Goal: Task Accomplishment & Management: Use online tool/utility

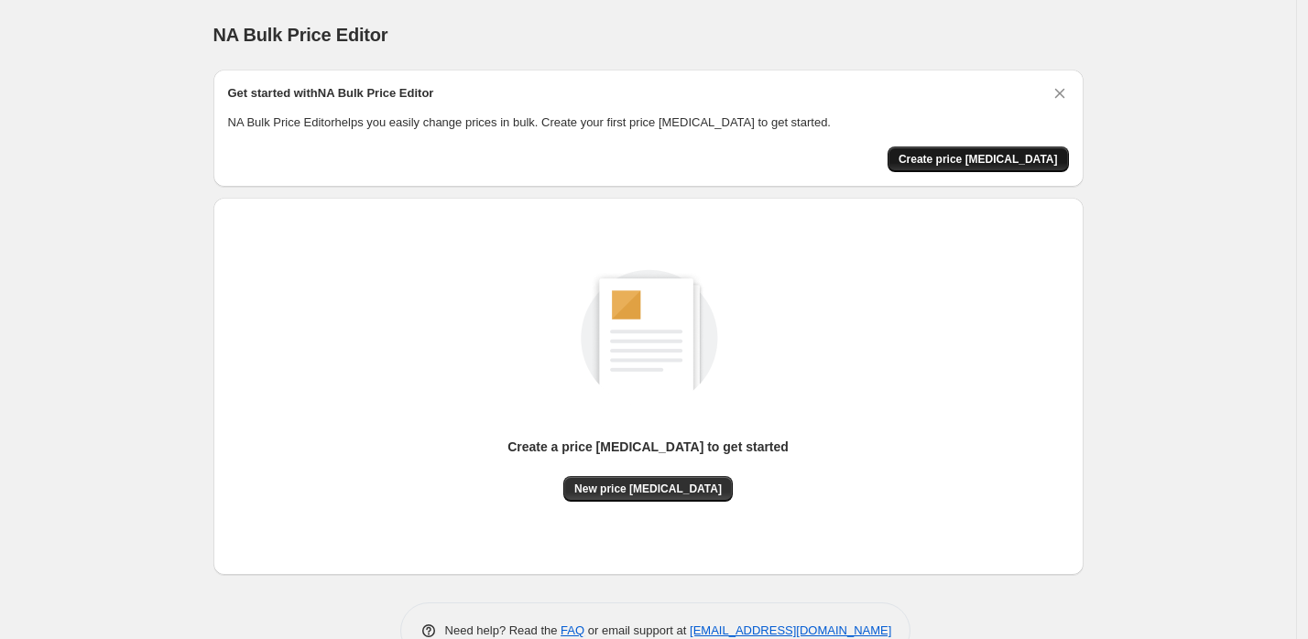
click at [981, 161] on span "Create price [MEDICAL_DATA]" at bounding box center [977, 159] width 159 height 15
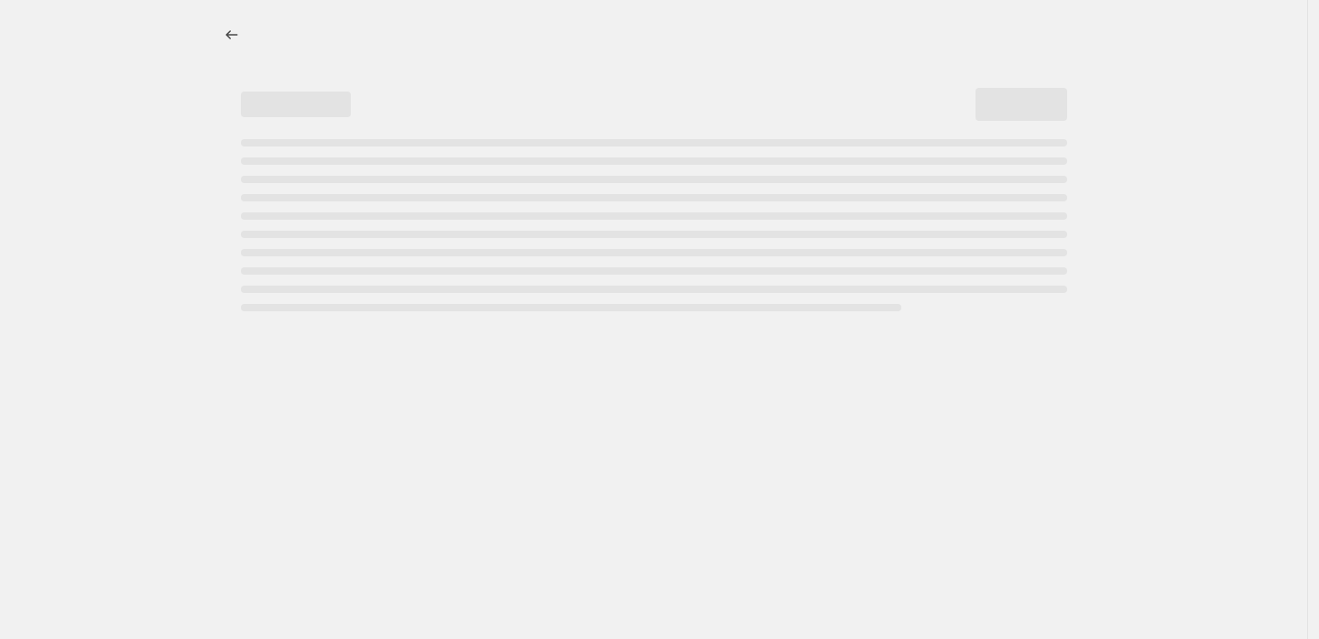
select select "percentage"
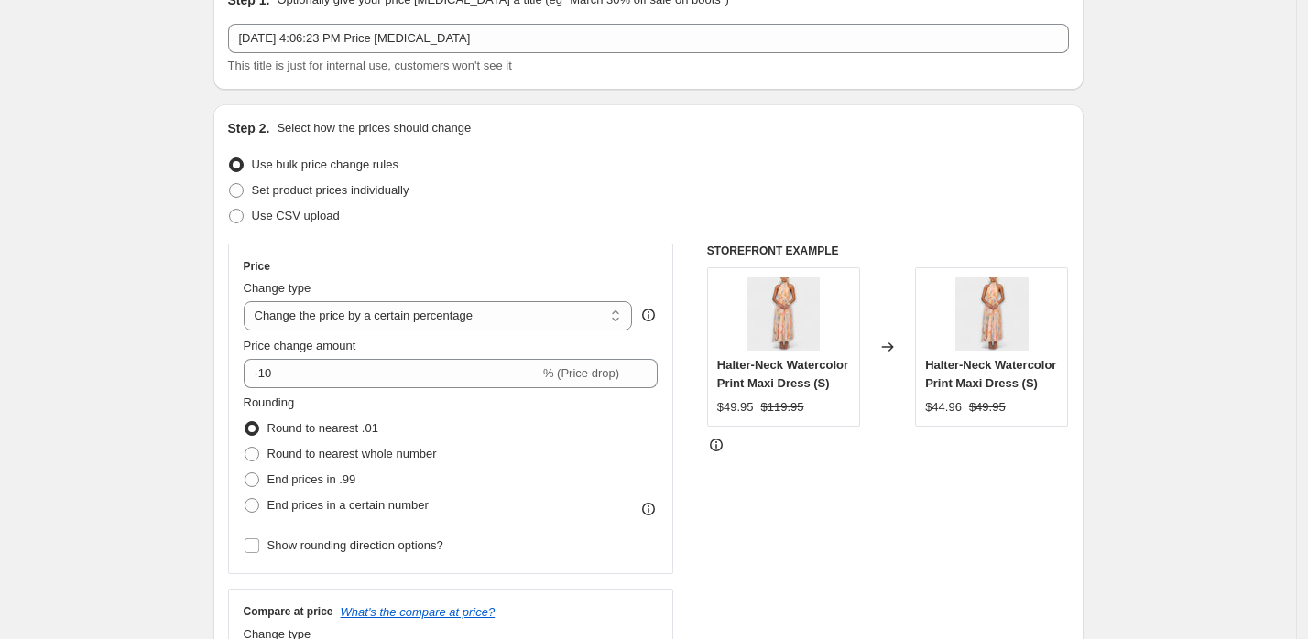
scroll to position [116, 0]
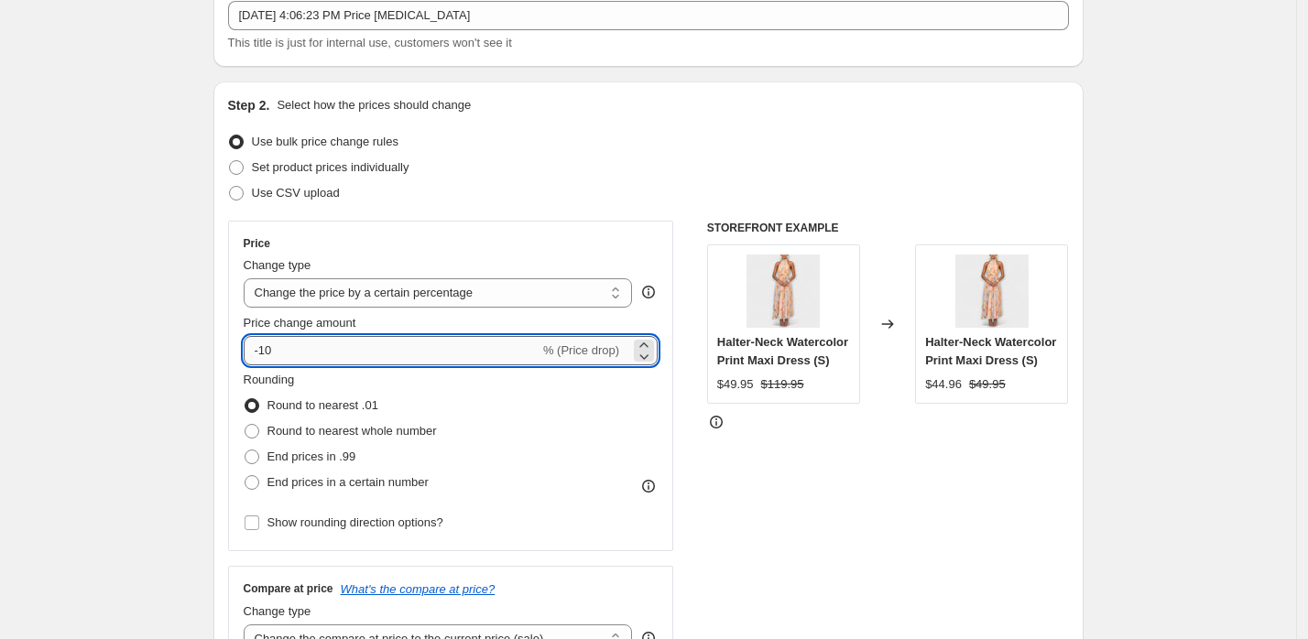
click at [406, 352] on input "-10" at bounding box center [392, 350] width 296 height 29
type input "-1"
type input "10"
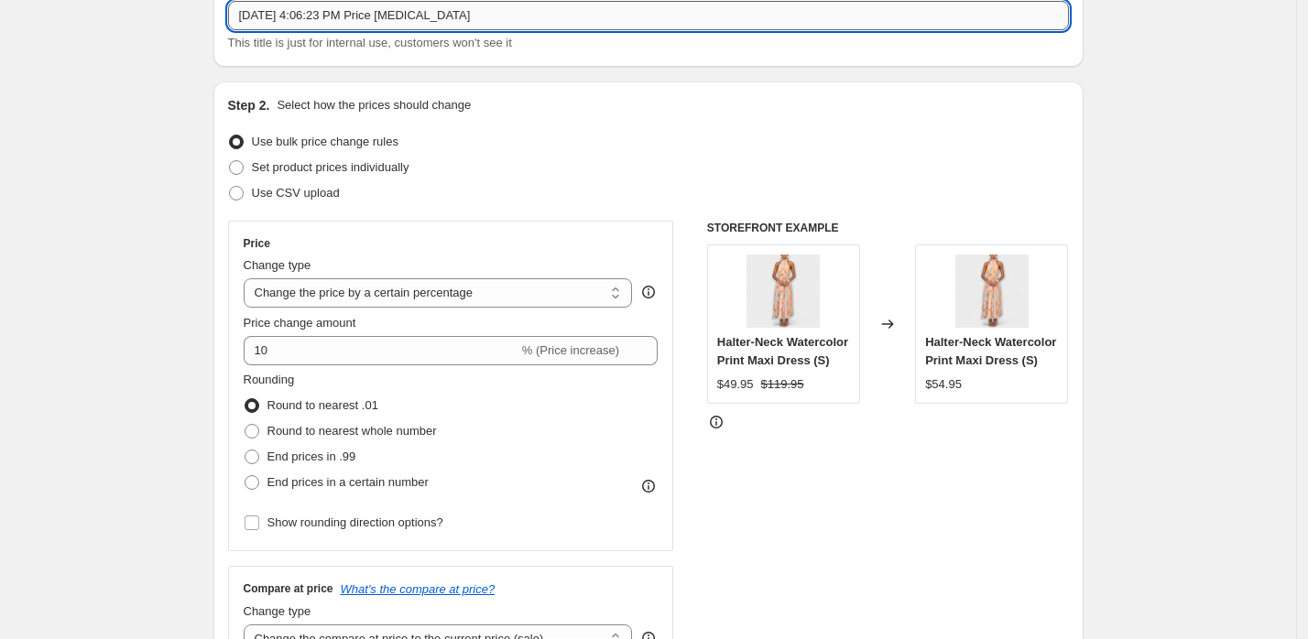
click at [524, 19] on input "[DATE] 4:06:23 PM Price [MEDICAL_DATA]" at bounding box center [648, 15] width 841 height 29
type input "+10"
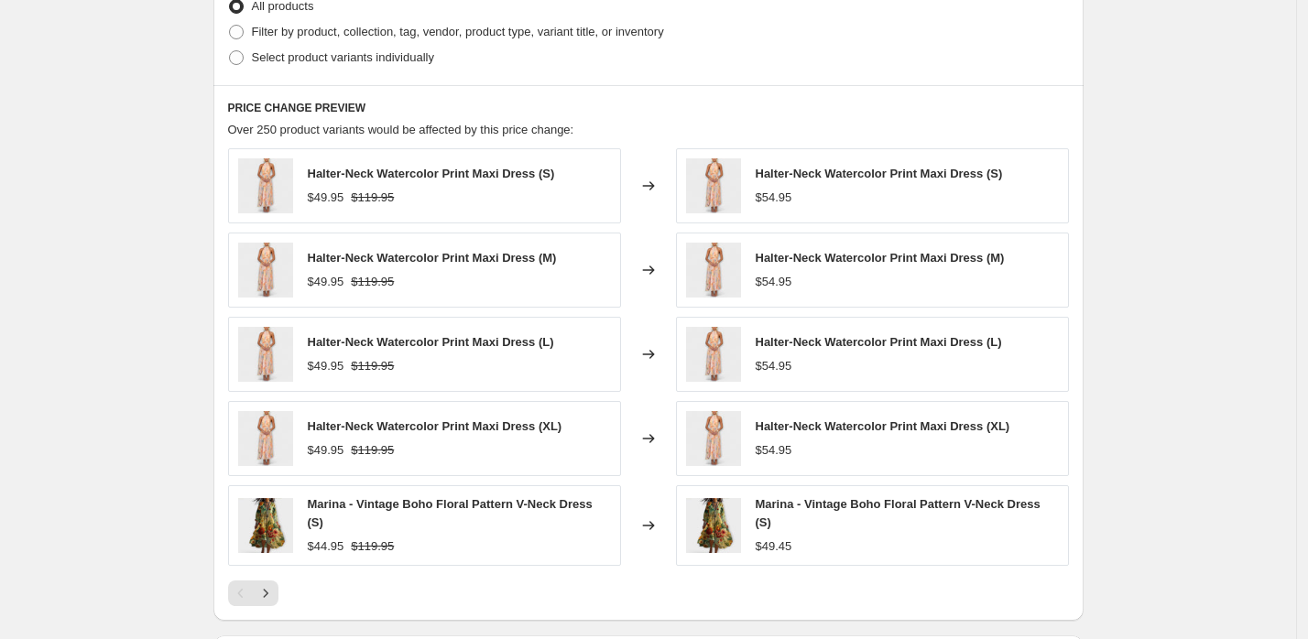
scroll to position [930, 0]
click at [275, 589] on icon "Next" at bounding box center [265, 595] width 18 height 18
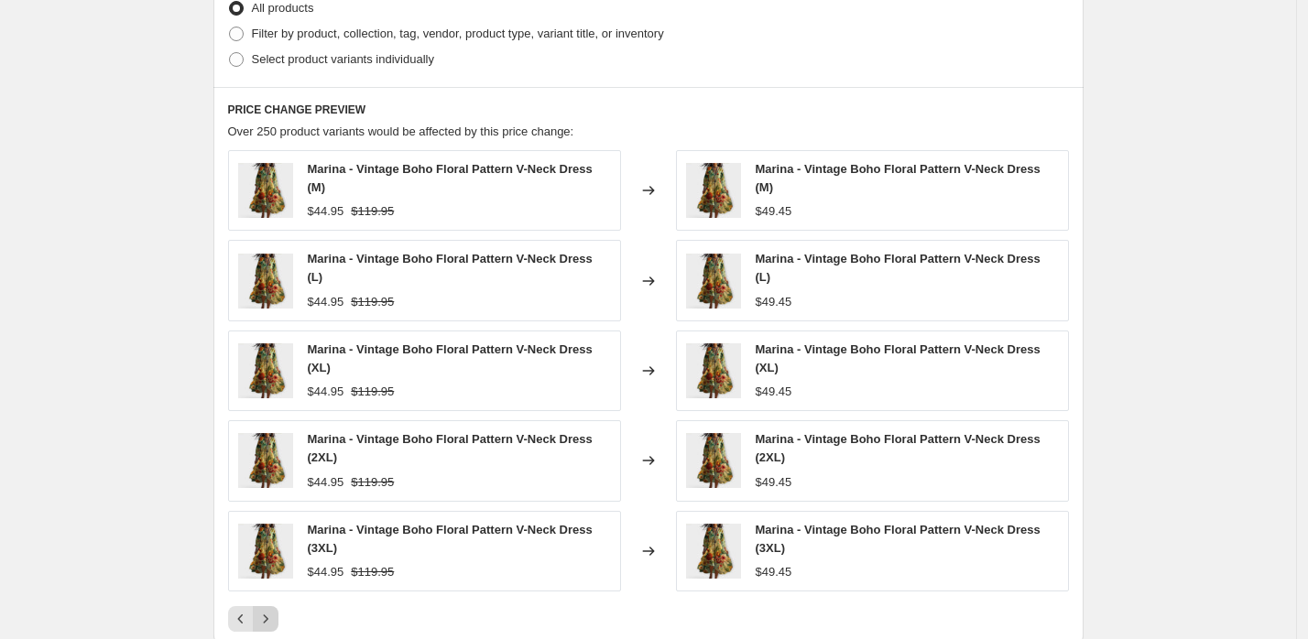
click at [275, 589] on div "Marina - Vintage Boho Floral Pattern V-Neck Dress (M) $44.95 $119.95 Changed to…" at bounding box center [648, 391] width 841 height 482
click at [271, 625] on div "PRICE CHANGE PREVIEW Over 250 product variants would be affected by this price …" at bounding box center [648, 367] width 870 height 560
click at [267, 615] on icon "Next" at bounding box center [265, 619] width 5 height 8
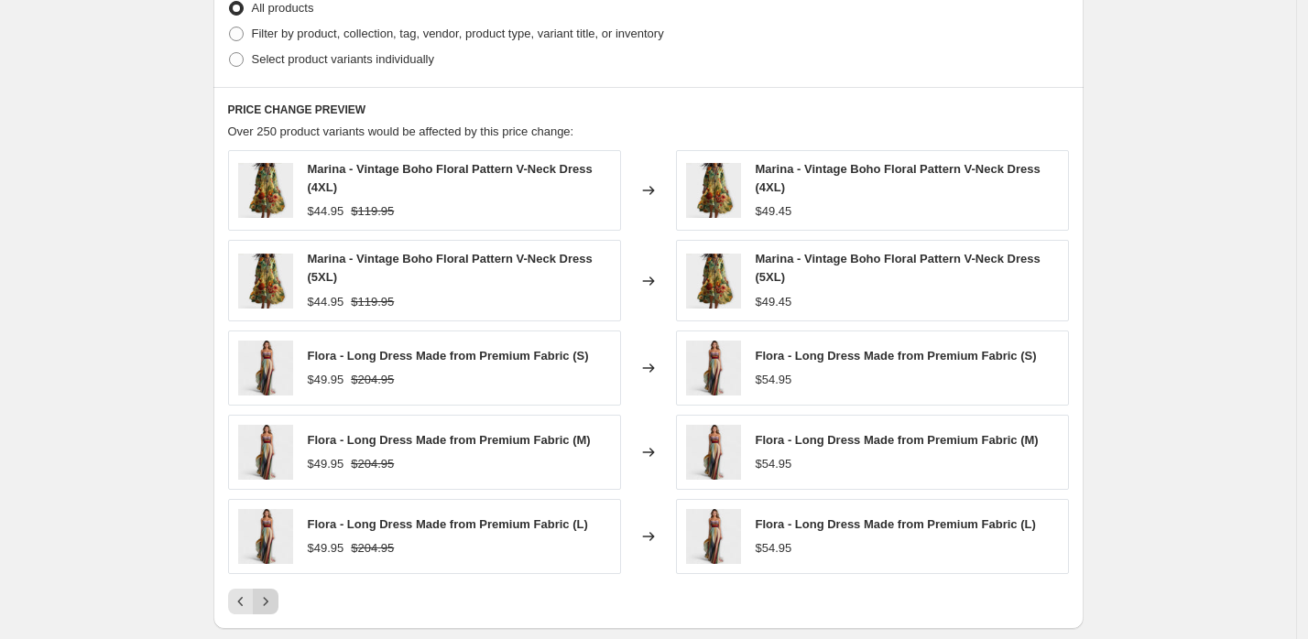
click at [271, 613] on div "PRICE CHANGE PREVIEW Over 250 product variants would be affected by this price …" at bounding box center [648, 358] width 870 height 542
click at [270, 602] on icon "Next" at bounding box center [265, 602] width 18 height 18
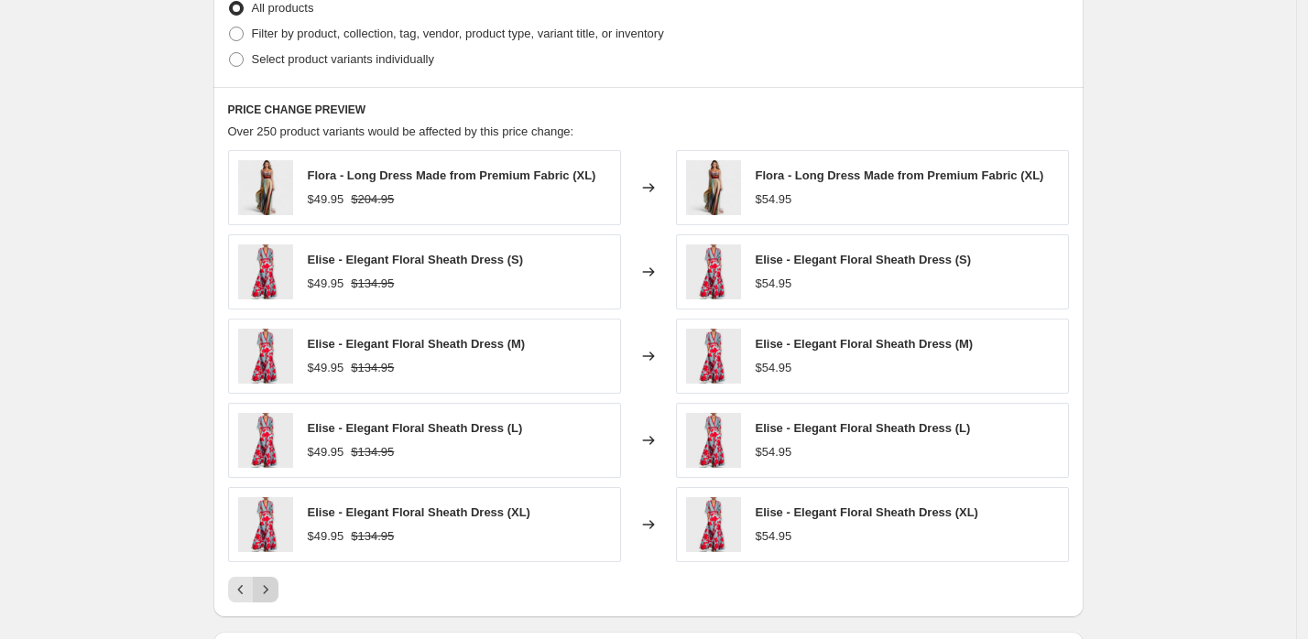
click at [267, 585] on icon "Next" at bounding box center [265, 589] width 5 height 8
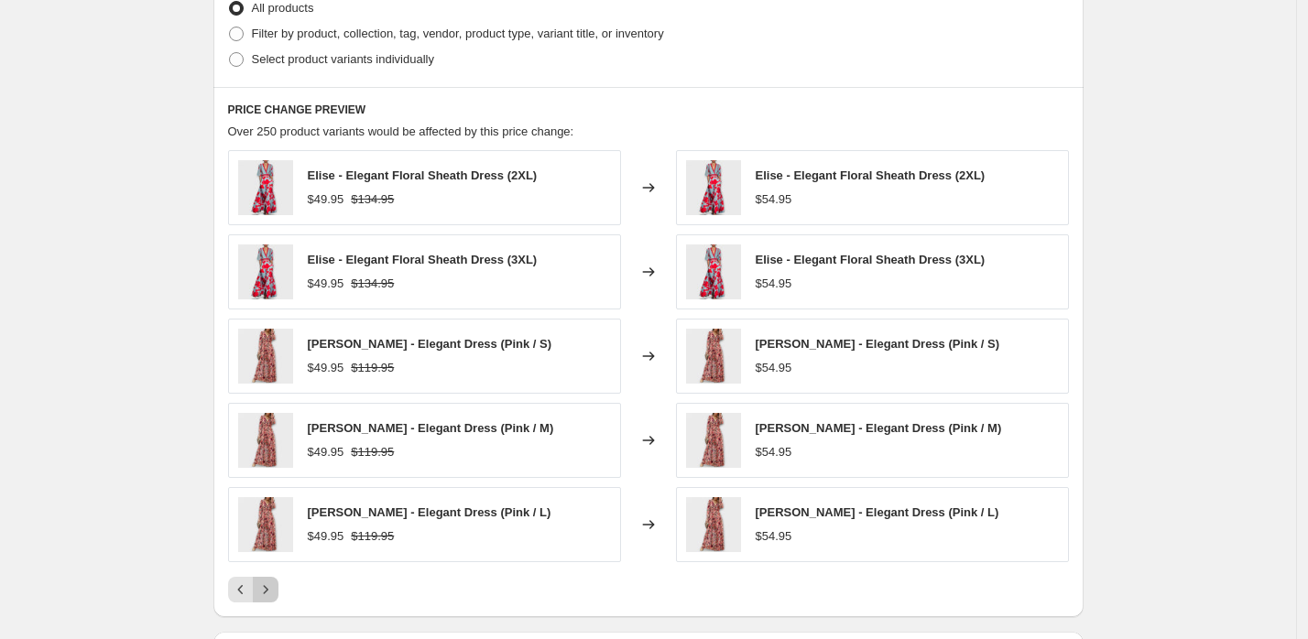
click at [267, 585] on icon "Next" at bounding box center [265, 589] width 5 height 8
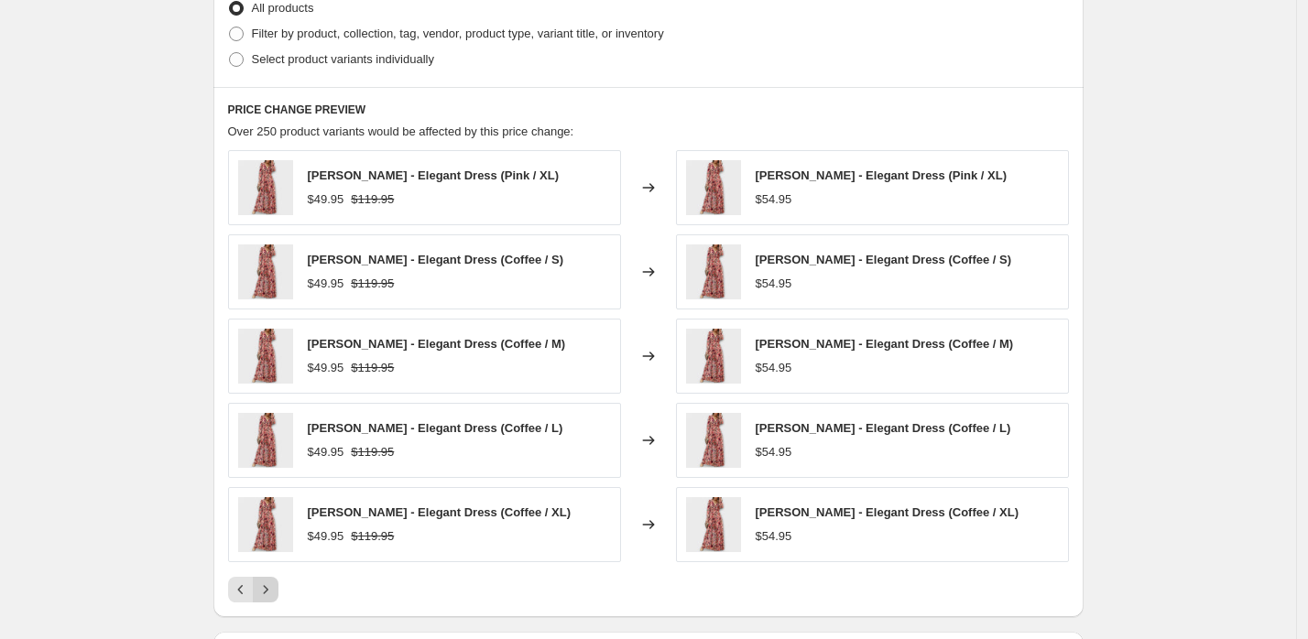
click at [267, 585] on icon "Next" at bounding box center [265, 589] width 5 height 8
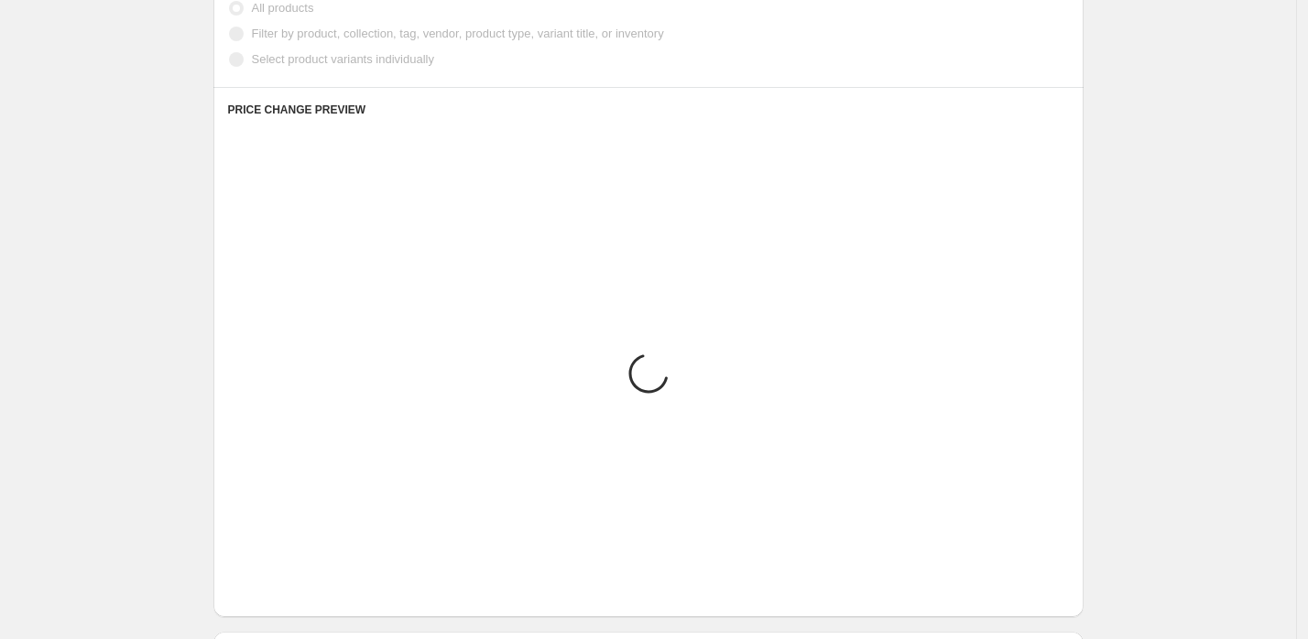
click at [267, 585] on icon "Next" at bounding box center [265, 589] width 5 height 8
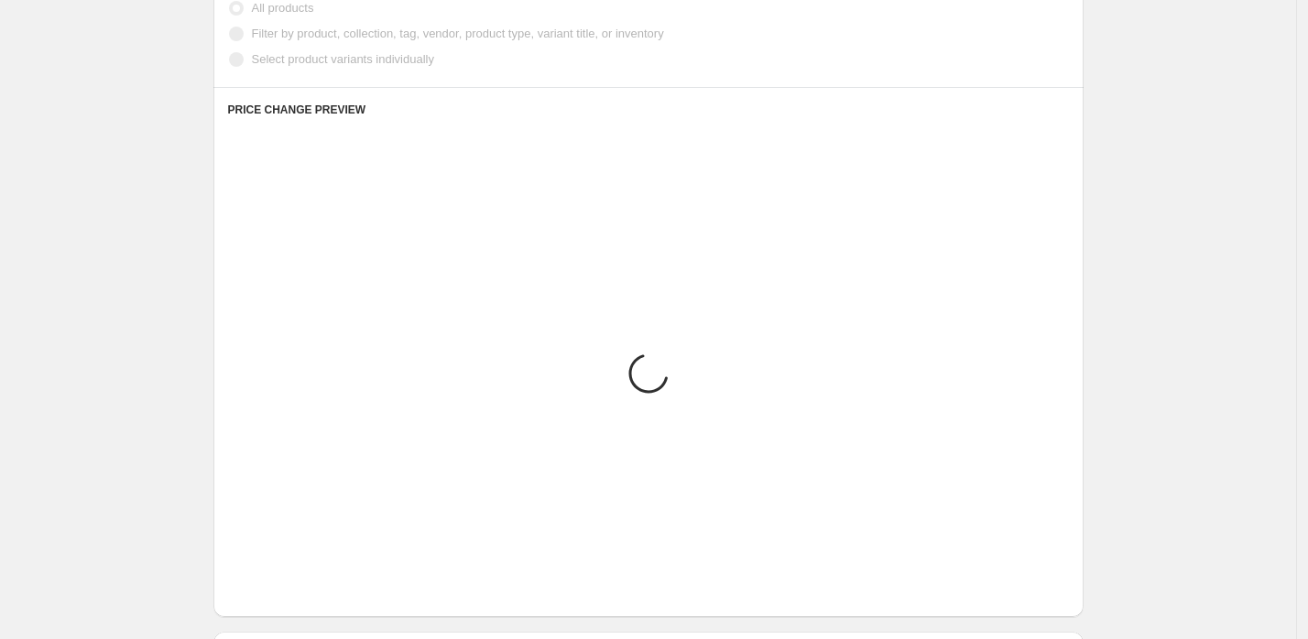
click at [267, 585] on icon "Next" at bounding box center [265, 589] width 5 height 8
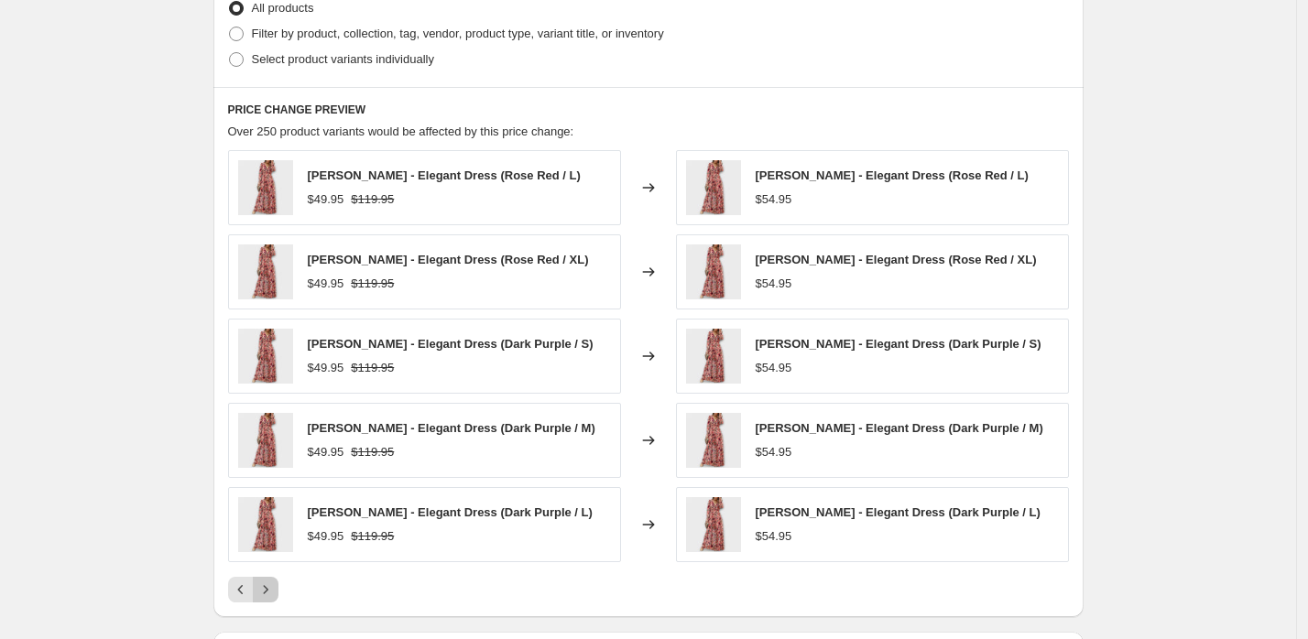
click at [267, 585] on icon "Next" at bounding box center [265, 589] width 5 height 8
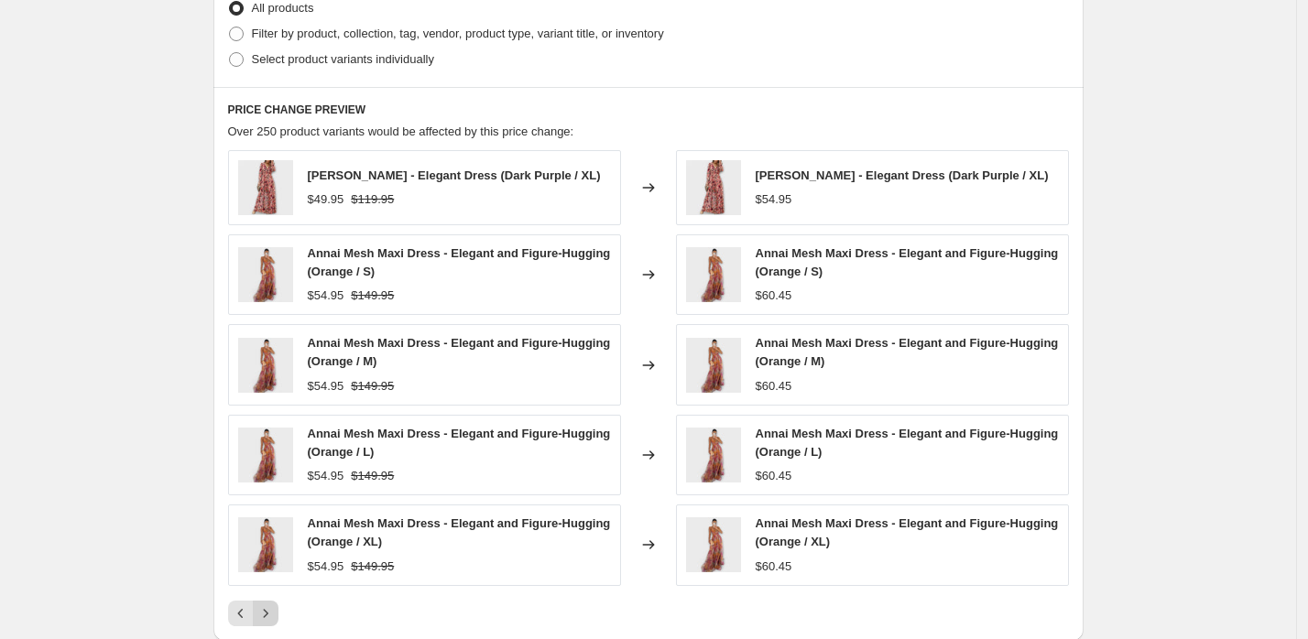
click at [272, 583] on div "[PERSON_NAME] - Elegant Dress (Dark Purple / XL) $49.95 $119.95 Changed to [PER…" at bounding box center [648, 388] width 841 height 476
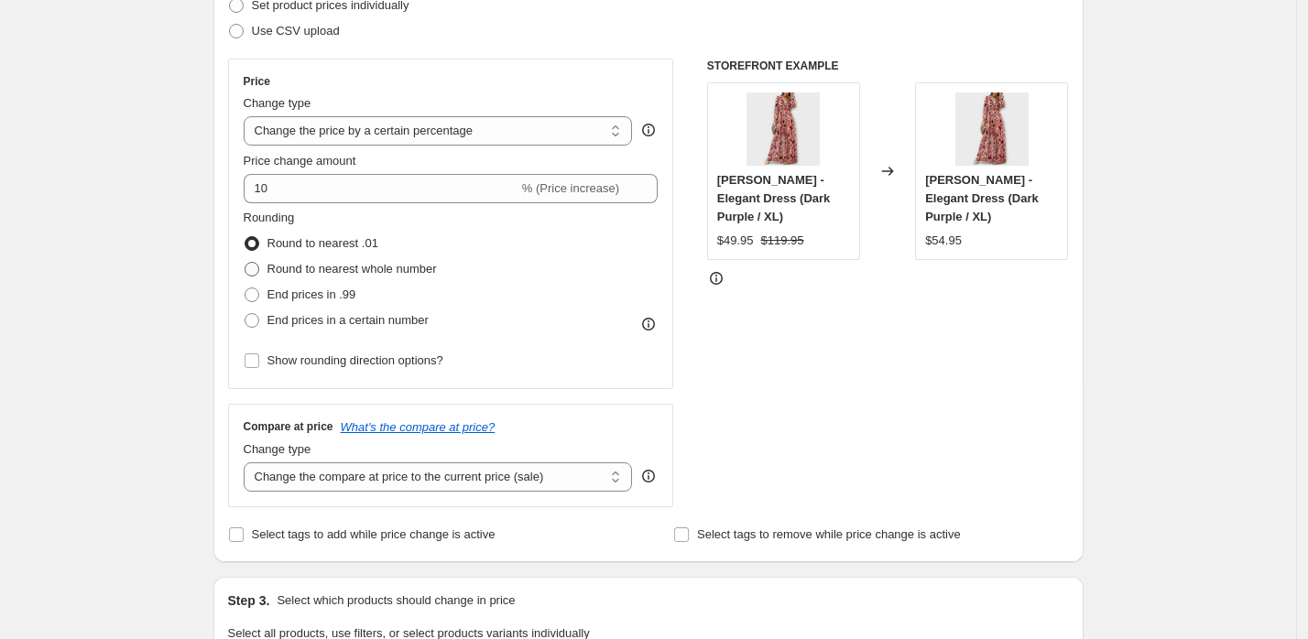
scroll to position [254, 0]
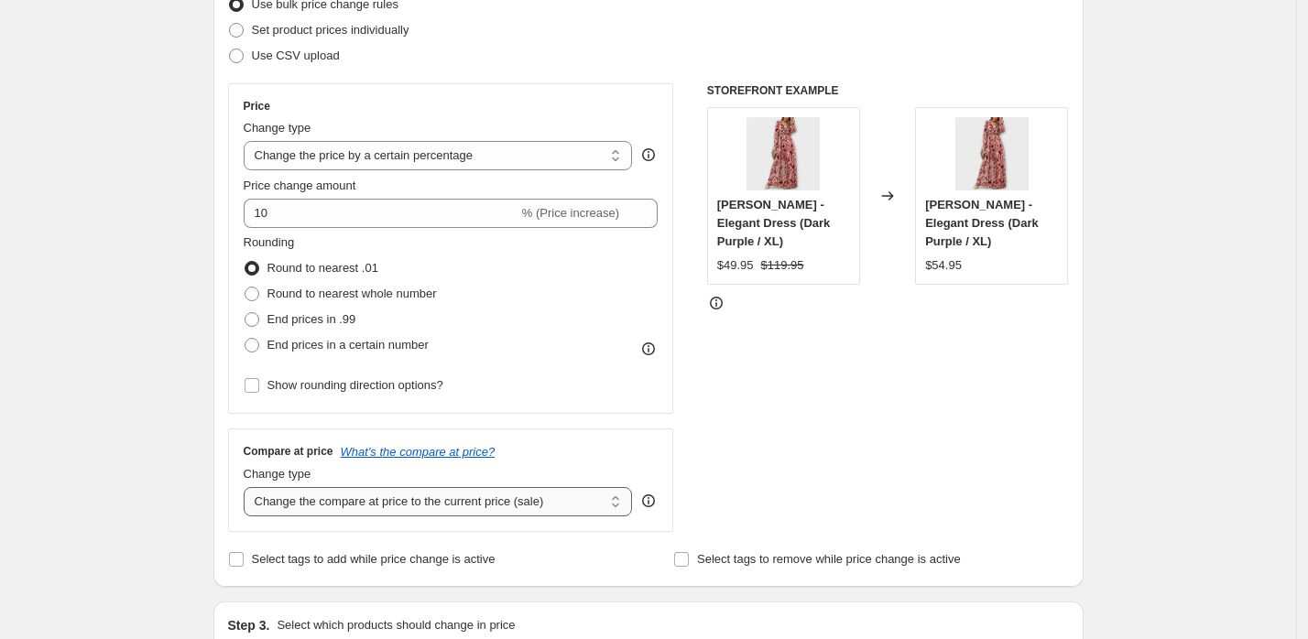
click at [378, 495] on select "Change the compare at price to the current price (sale) Change the compare at p…" at bounding box center [438, 501] width 389 height 29
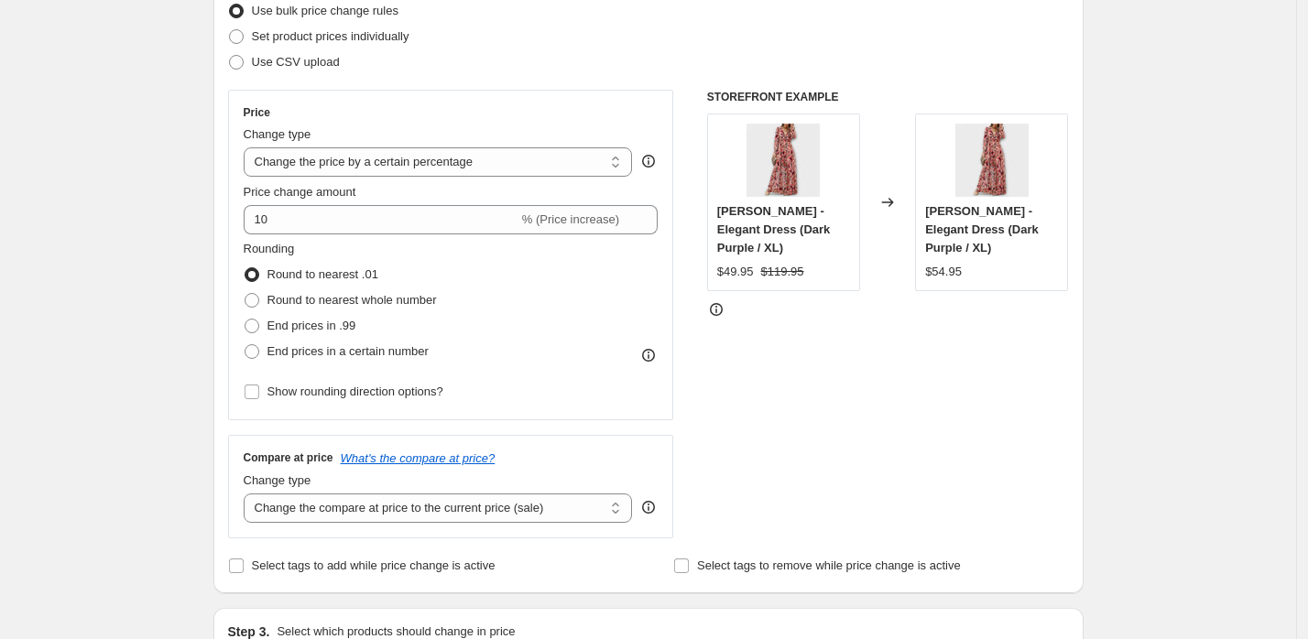
scroll to position [229, 0]
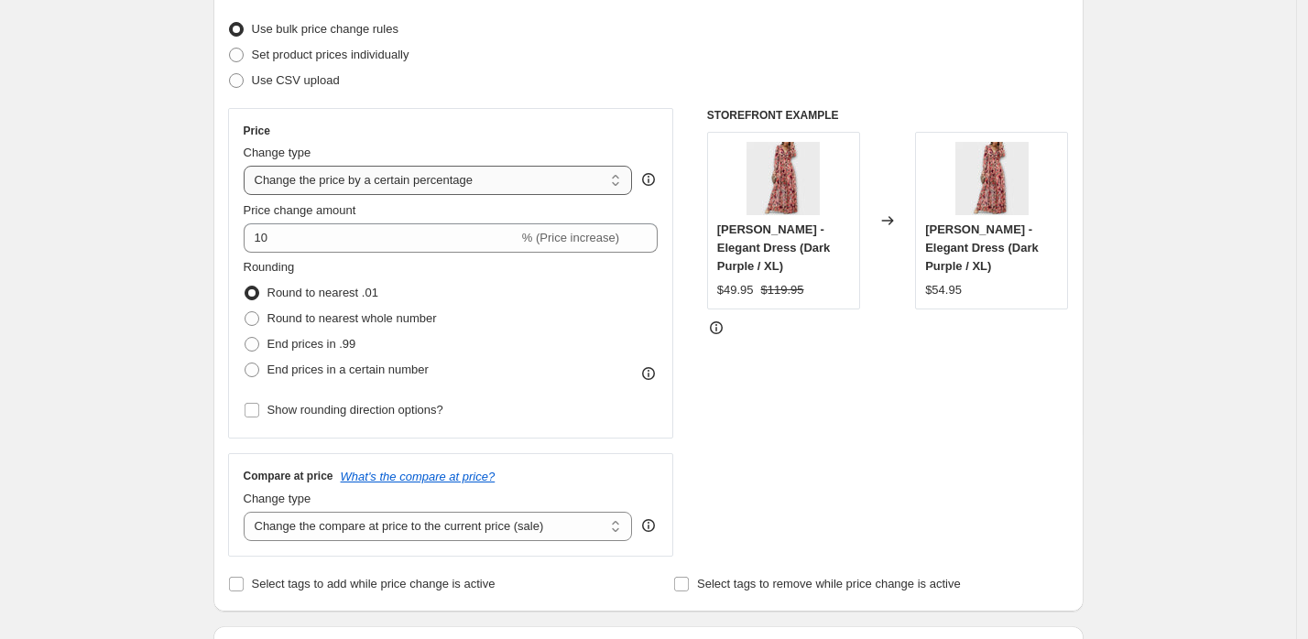
click at [457, 166] on select "Change the price to a certain amount Change the price by a certain amount Chang…" at bounding box center [438, 180] width 389 height 29
select select "by"
click at [248, 166] on select "Change the price to a certain amount Change the price by a certain amount Chang…" at bounding box center [438, 180] width 389 height 29
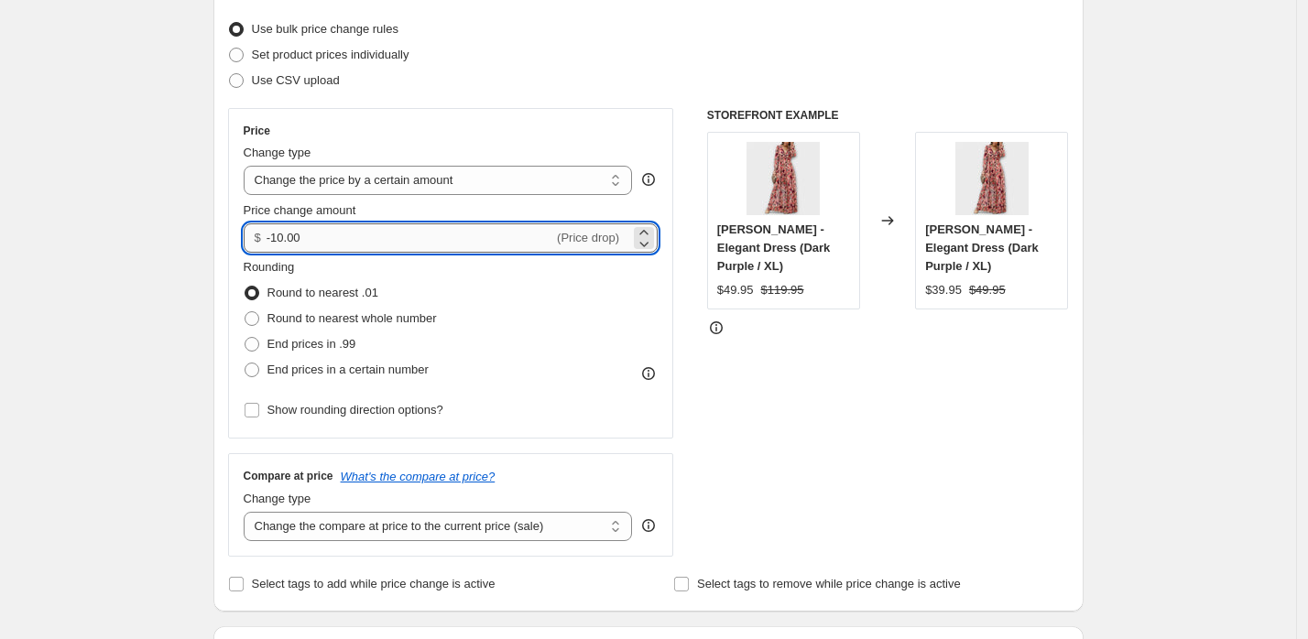
click at [447, 233] on input "-10.00" at bounding box center [410, 237] width 287 height 29
type input "10.00"
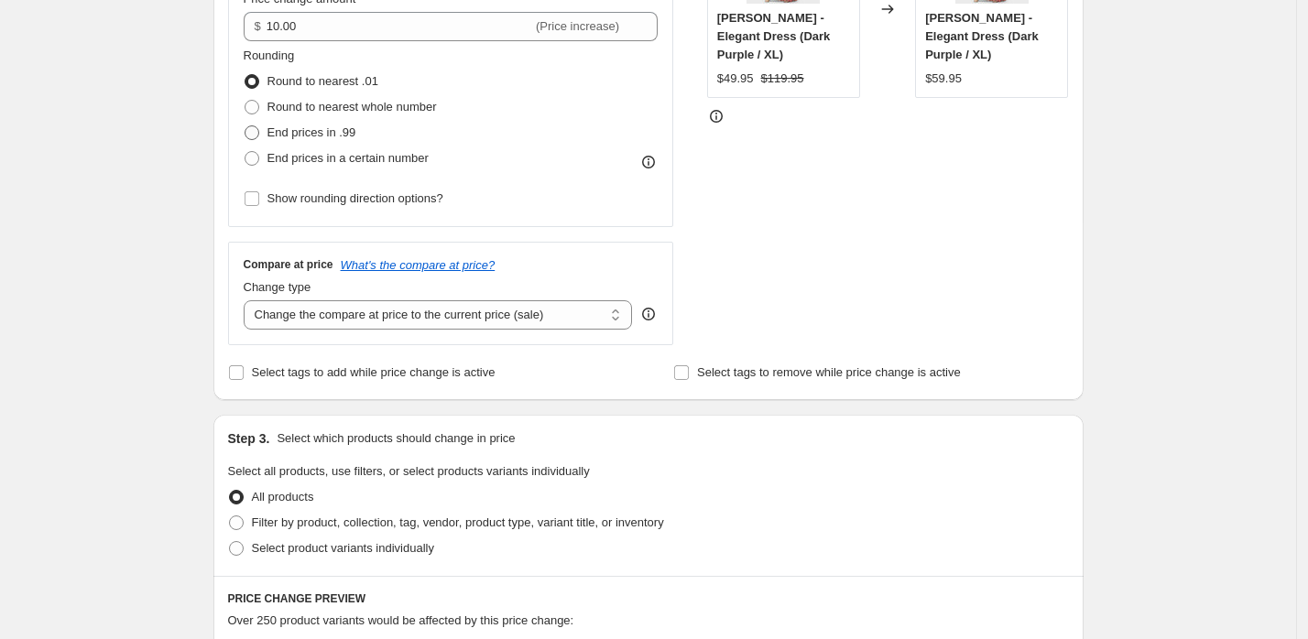
scroll to position [469, 0]
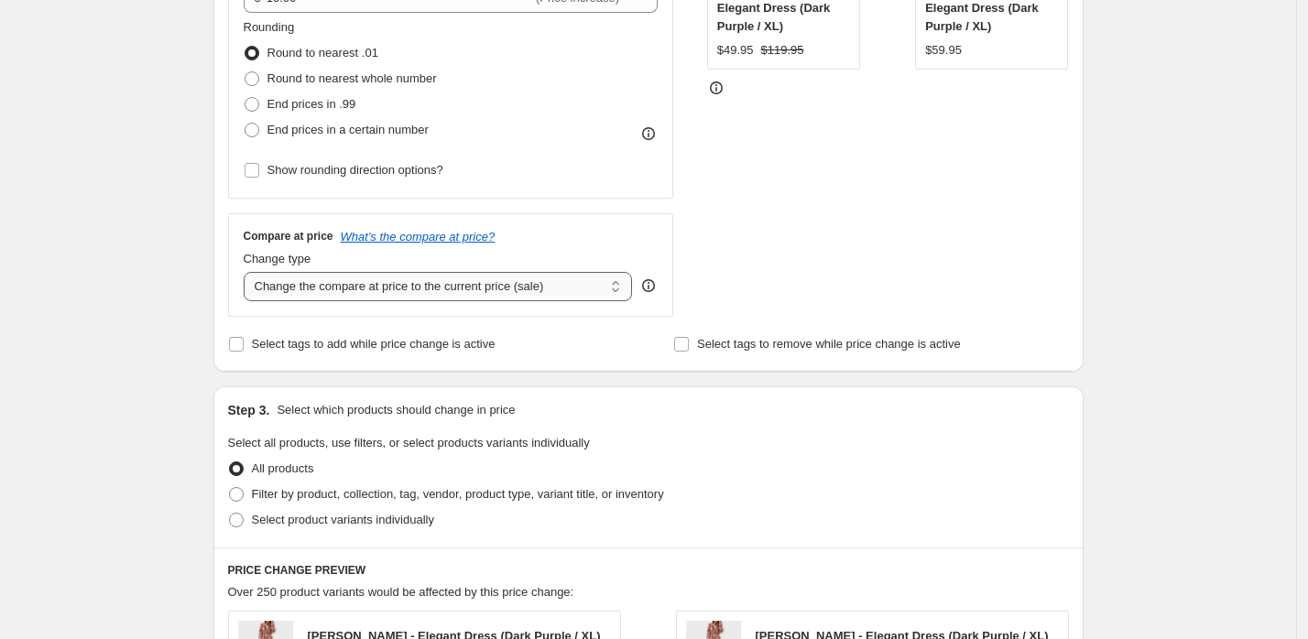
click at [418, 277] on select "Change the compare at price to the current price (sale) Change the compare at p…" at bounding box center [438, 286] width 389 height 29
select select "by"
click at [248, 272] on select "Change the compare at price to the current price (sale) Change the compare at p…" at bounding box center [438, 286] width 389 height 29
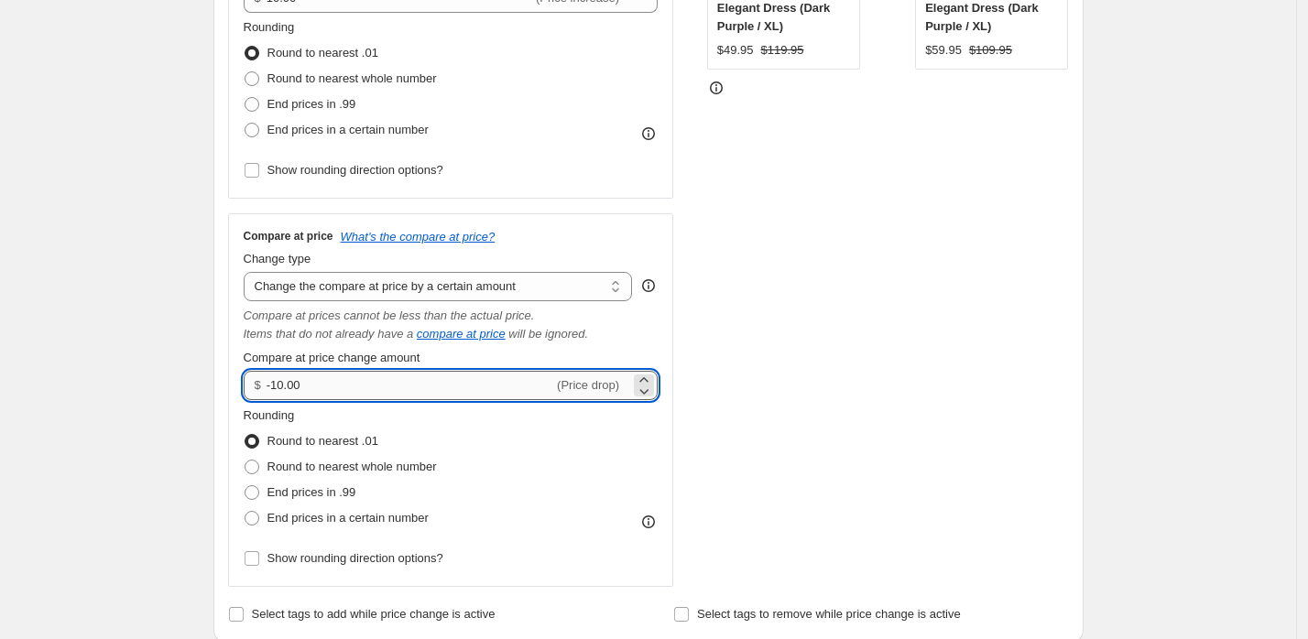
click at [333, 380] on input "-10.00" at bounding box center [410, 385] width 287 height 29
click at [333, 381] on input "-10.00" at bounding box center [410, 385] width 287 height 29
type input "10.00"
click at [84, 408] on div "Create new price [MEDICAL_DATA]. This page is ready Create new price [MEDICAL_D…" at bounding box center [648, 593] width 1296 height 2125
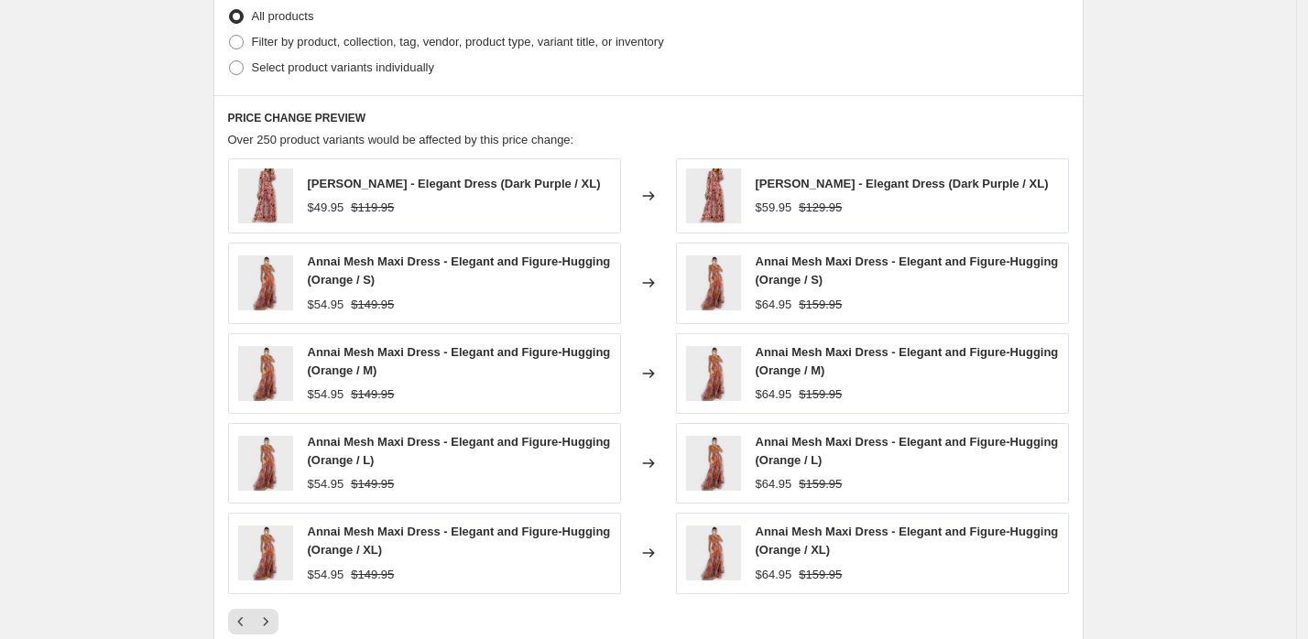
scroll to position [1477, 0]
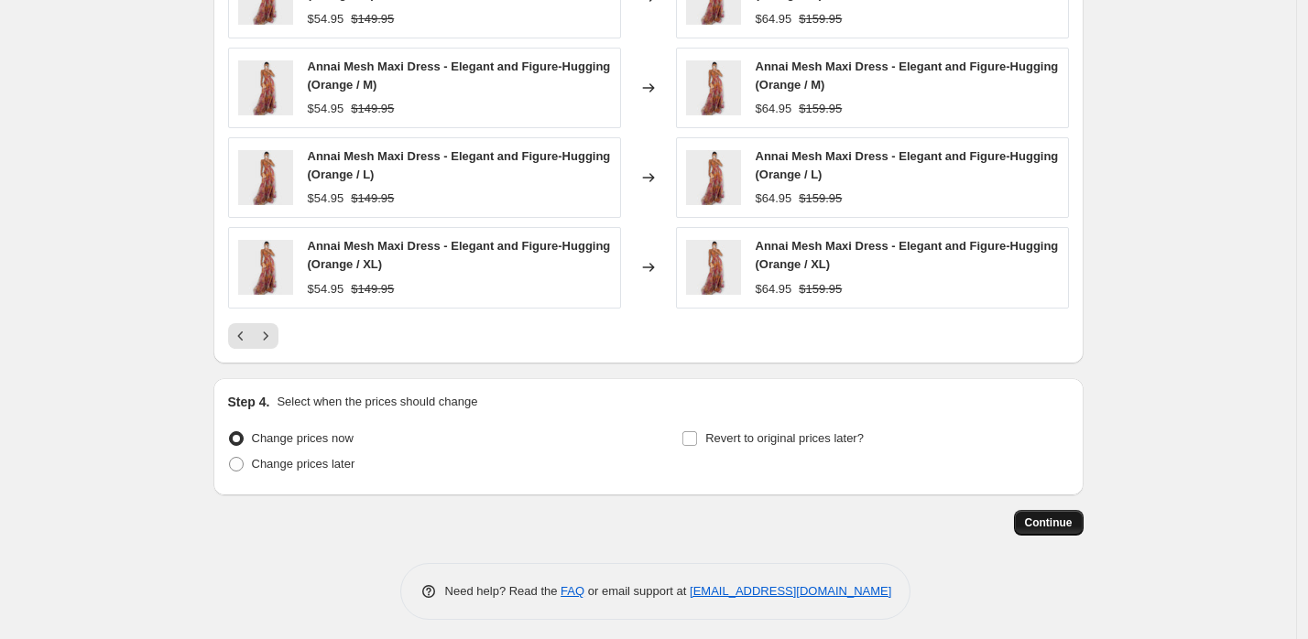
click at [1056, 516] on span "Continue" at bounding box center [1049, 523] width 48 height 15
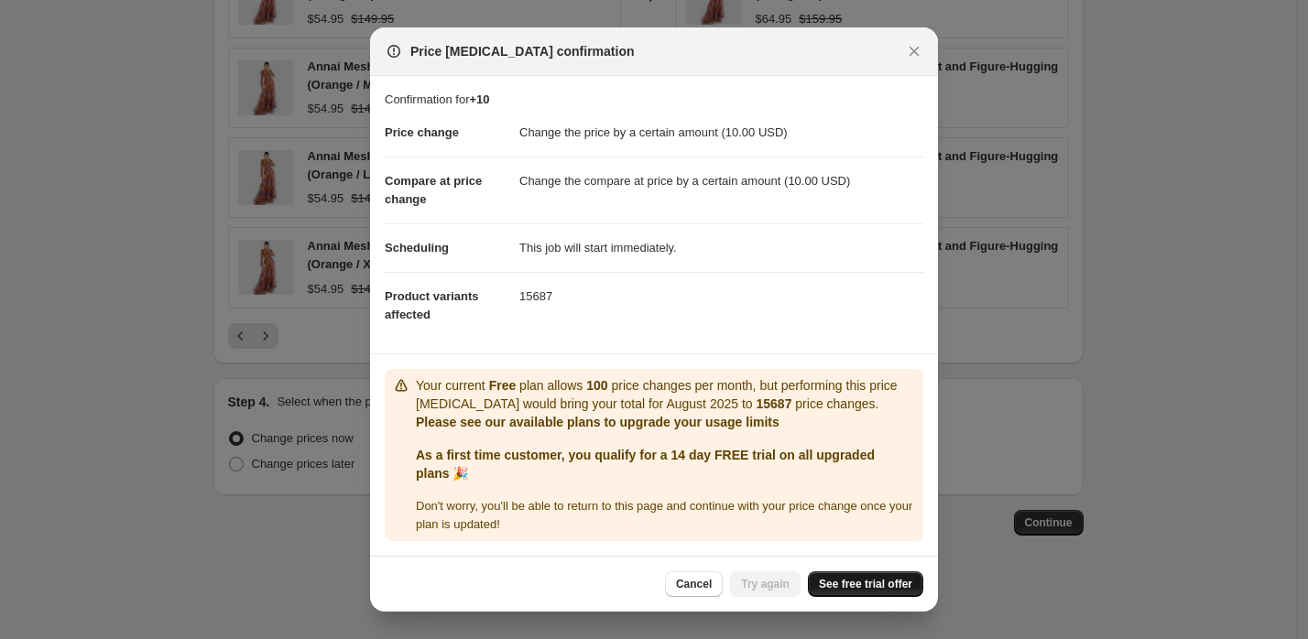
click at [902, 579] on span "See free trial offer" at bounding box center [865, 584] width 93 height 15
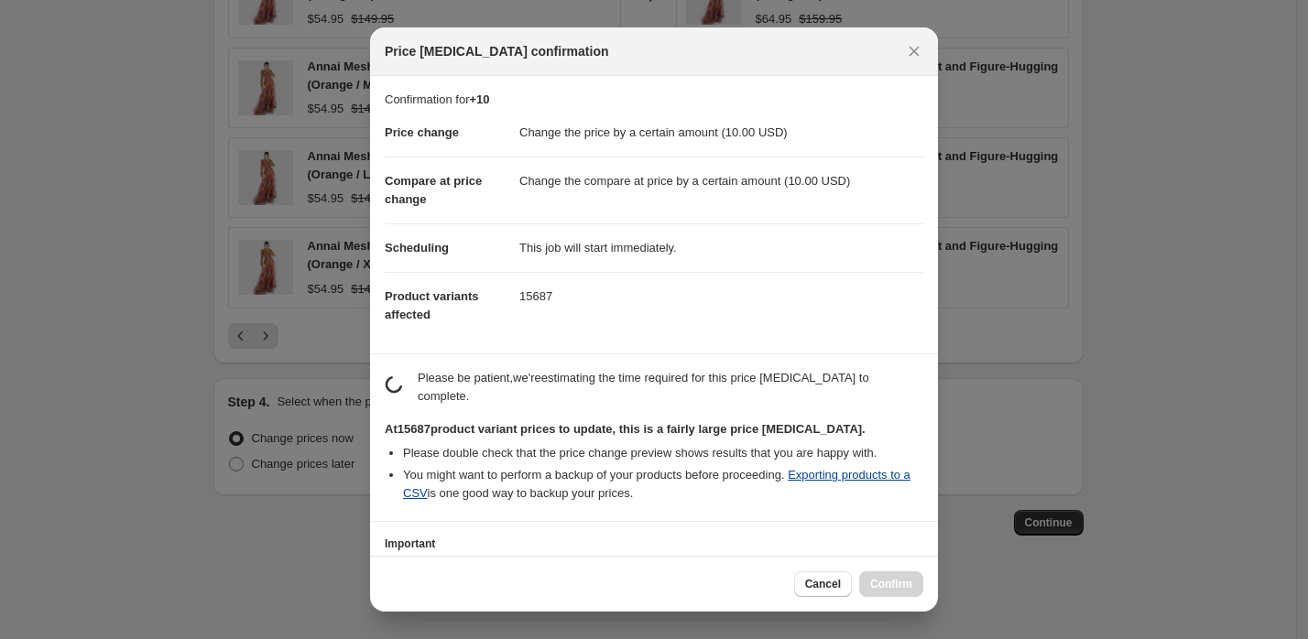
scroll to position [135, 0]
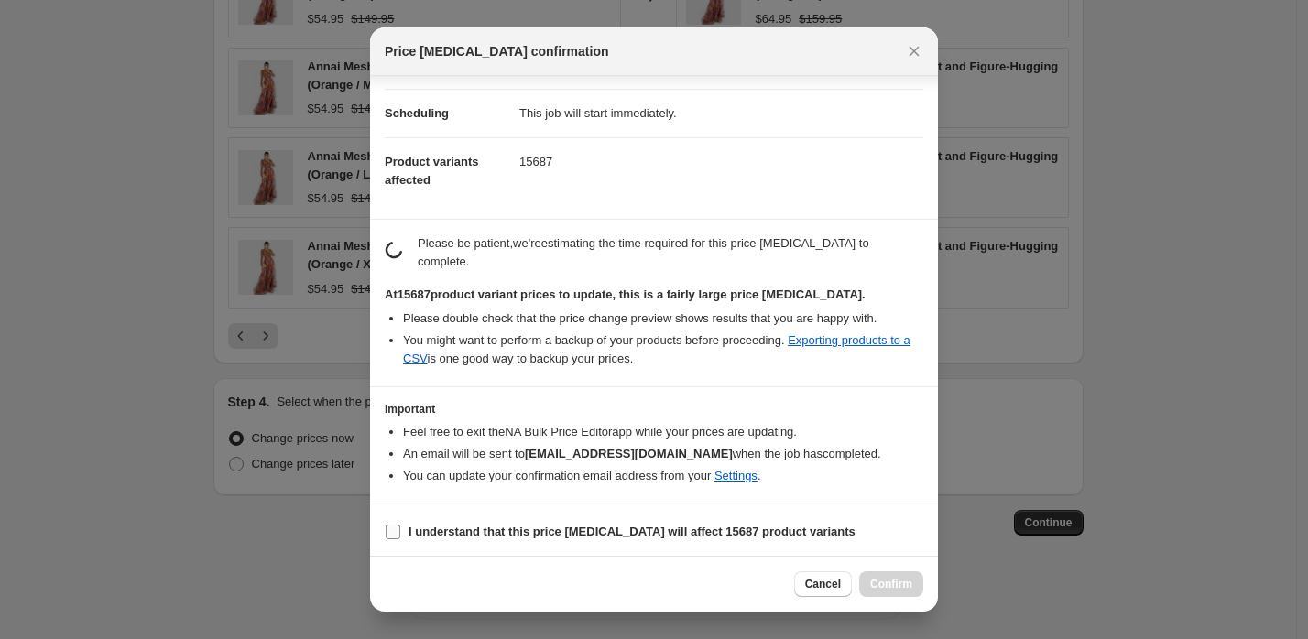
click at [732, 536] on span "I understand that this price [MEDICAL_DATA] will affect 15687 product variants" at bounding box center [631, 532] width 447 height 18
click at [400, 536] on input "I understand that this price [MEDICAL_DATA] will affect 15687 product variants" at bounding box center [393, 532] width 15 height 15
checkbox input "true"
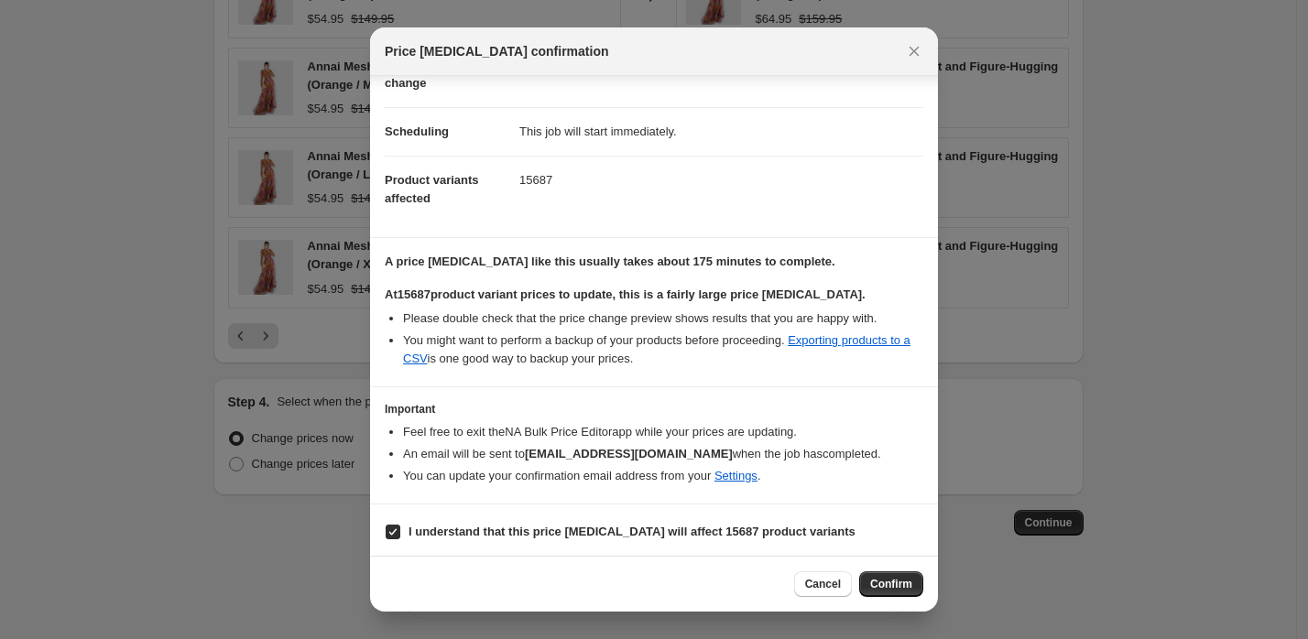
scroll to position [116, 0]
click at [878, 580] on span "Confirm" at bounding box center [891, 584] width 42 height 15
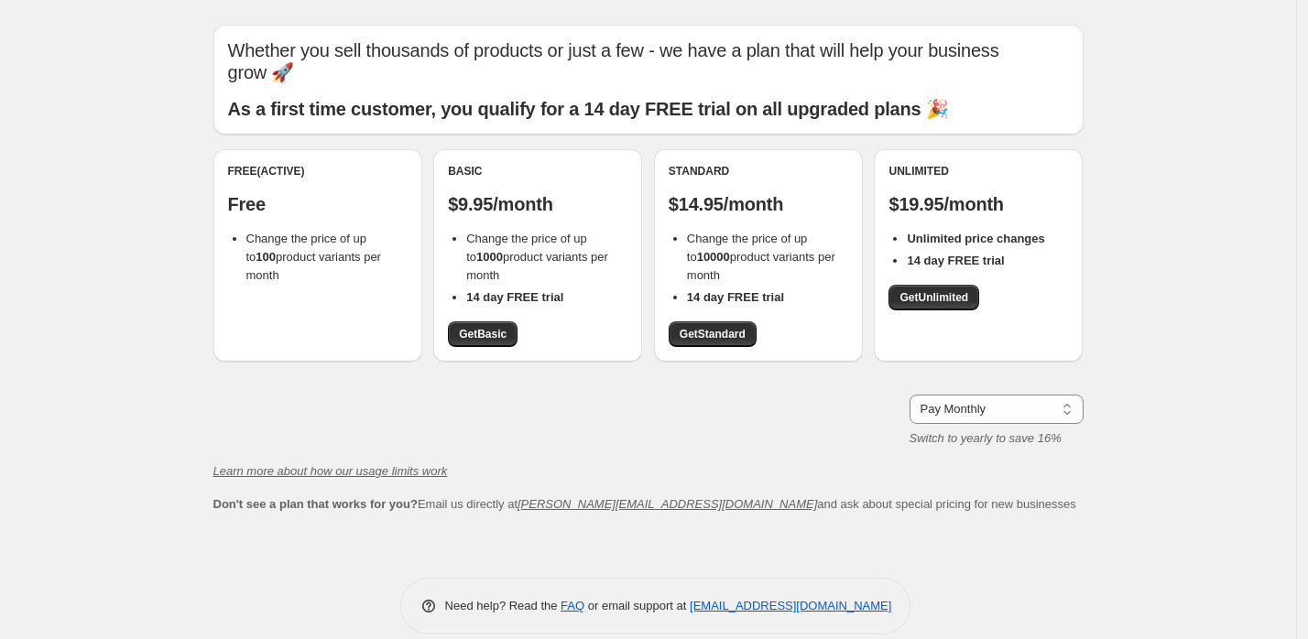
scroll to position [44, 0]
click at [942, 291] on span "Get Unlimited" at bounding box center [933, 298] width 69 height 15
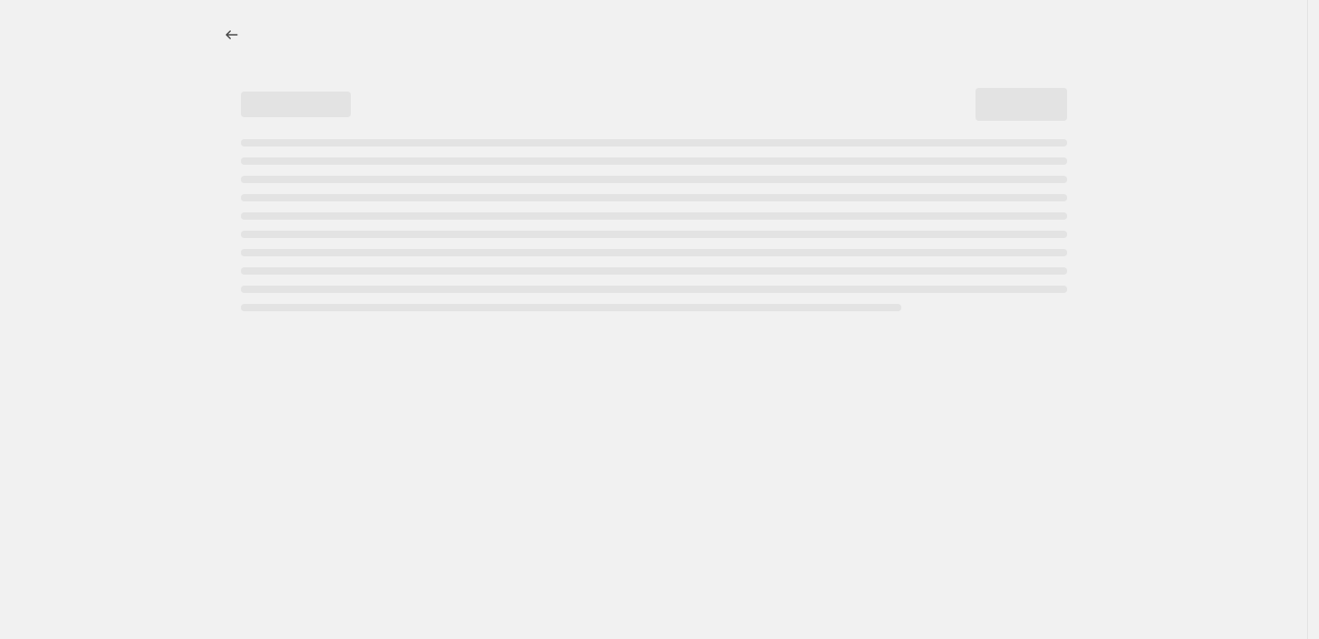
select select "by"
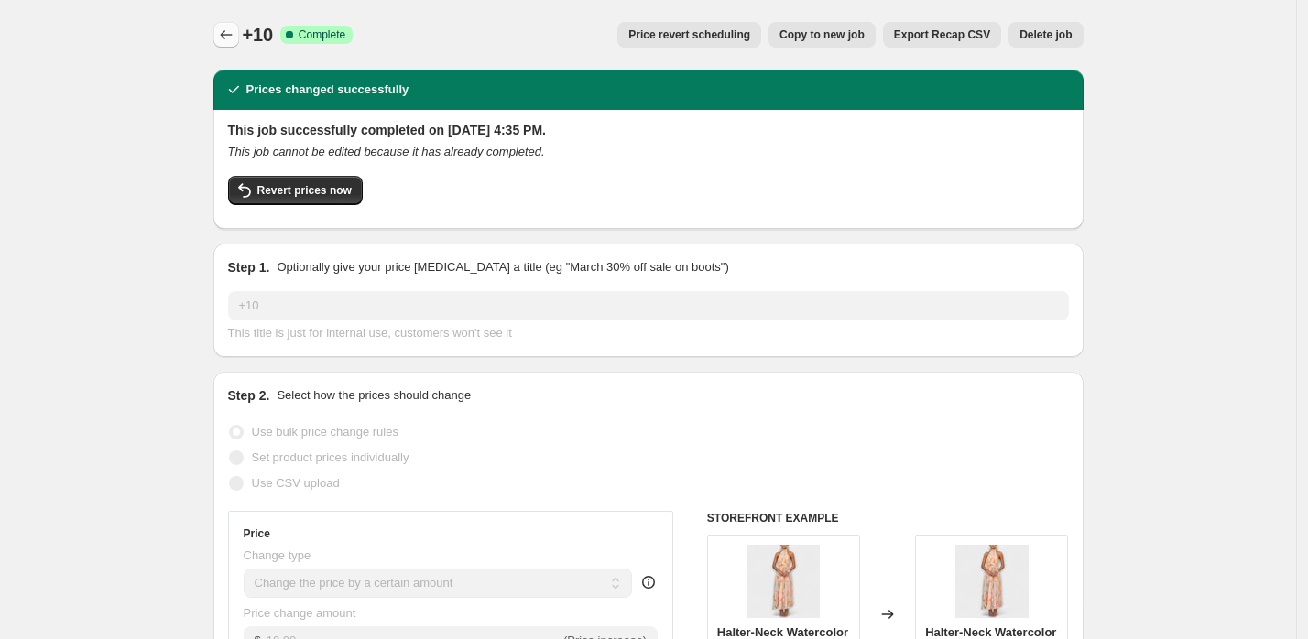
click at [234, 37] on icon "Price change jobs" at bounding box center [226, 35] width 18 height 18
